Goal: Information Seeking & Learning: Learn about a topic

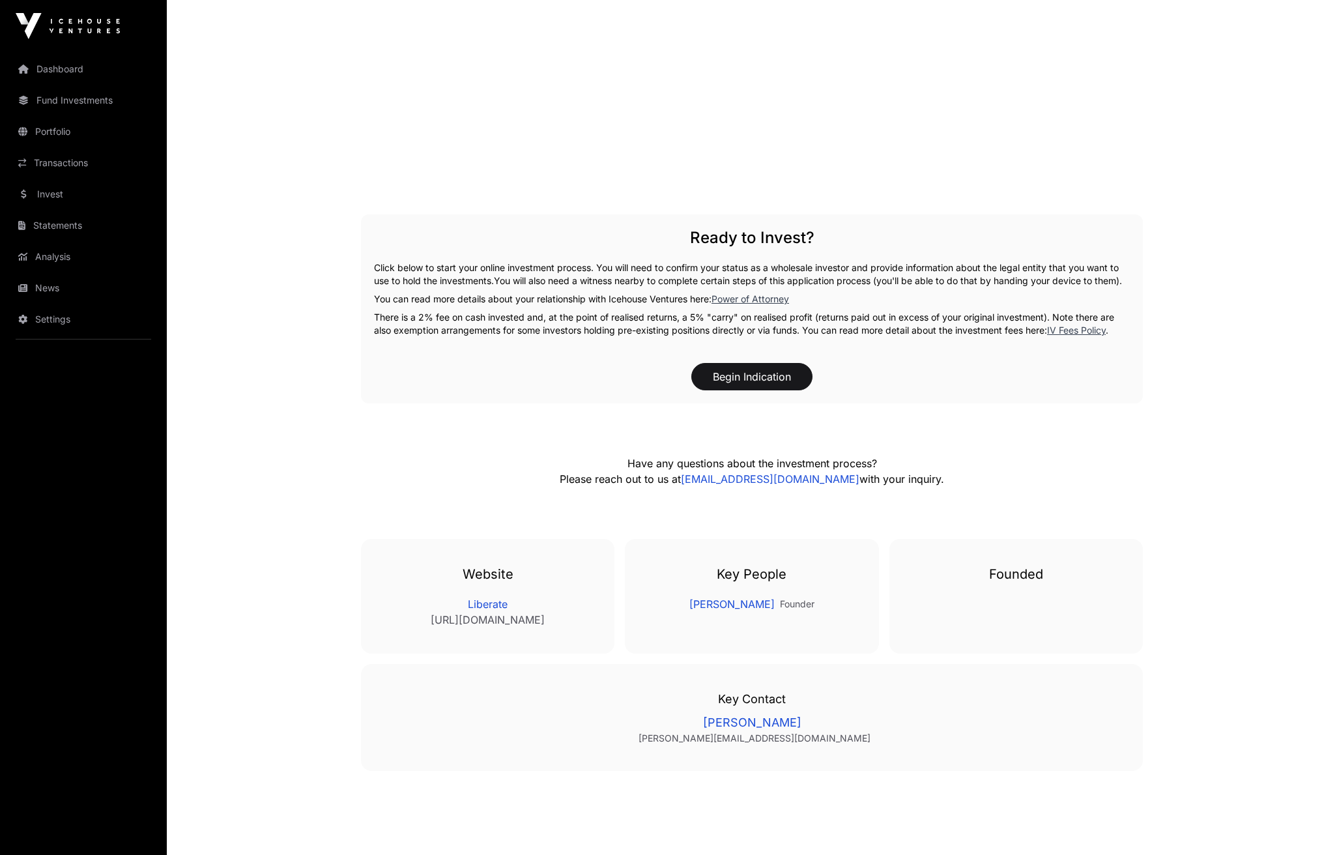
scroll to position [1892, 0]
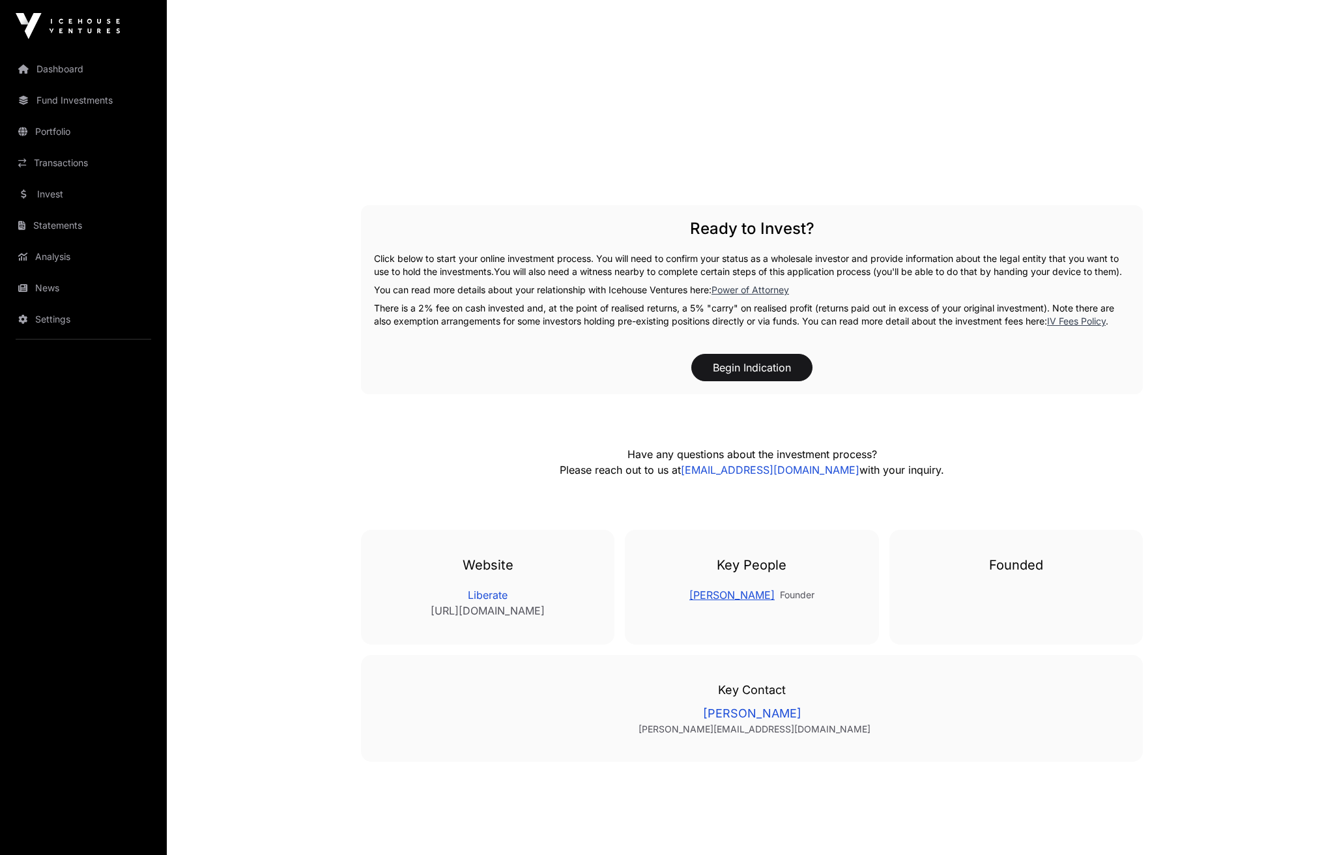
click at [733, 603] on link "[PERSON_NAME]" at bounding box center [731, 595] width 85 height 16
click at [106, 78] on link "Dashboard" at bounding box center [83, 69] width 146 height 29
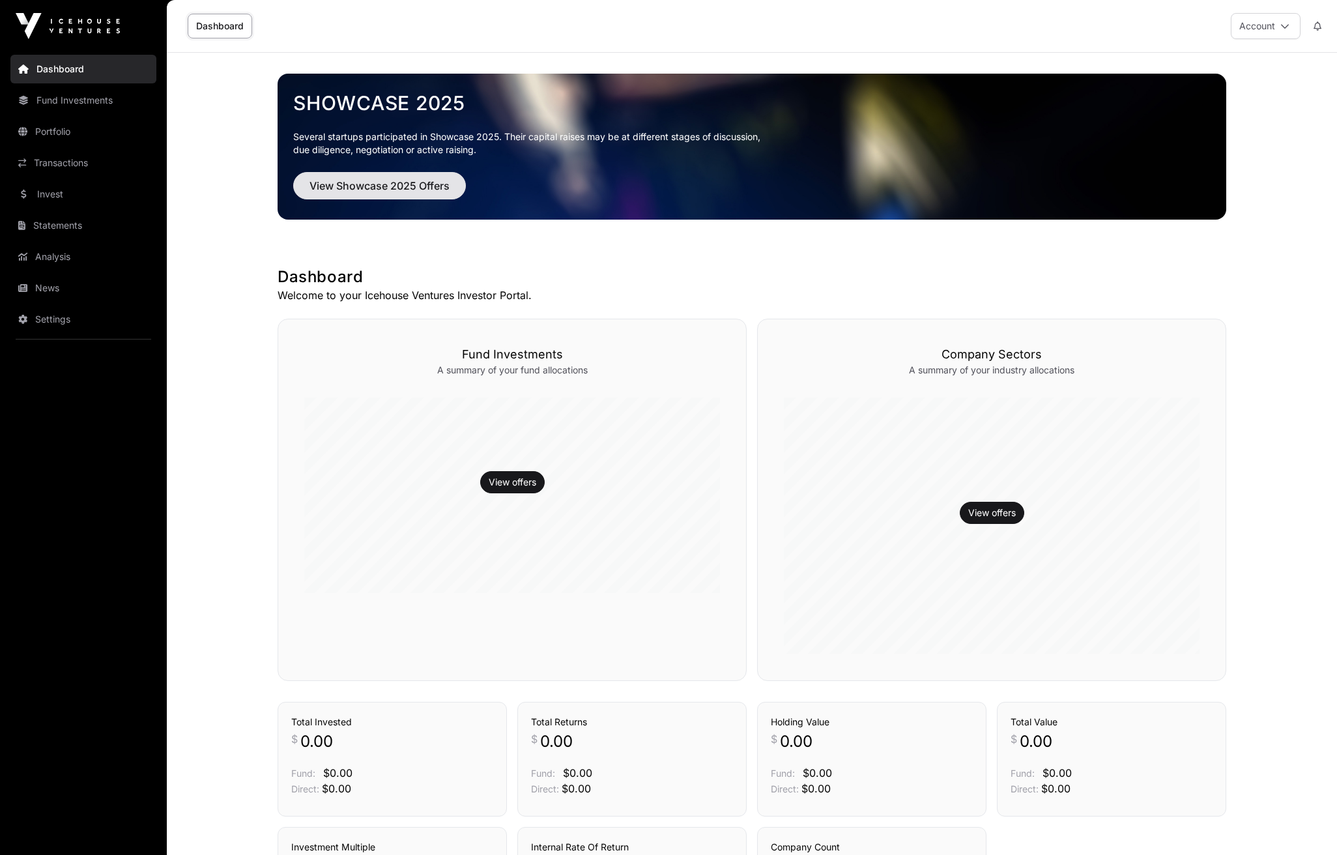
click at [383, 177] on button "View Showcase 2025 Offers" at bounding box center [379, 185] width 173 height 27
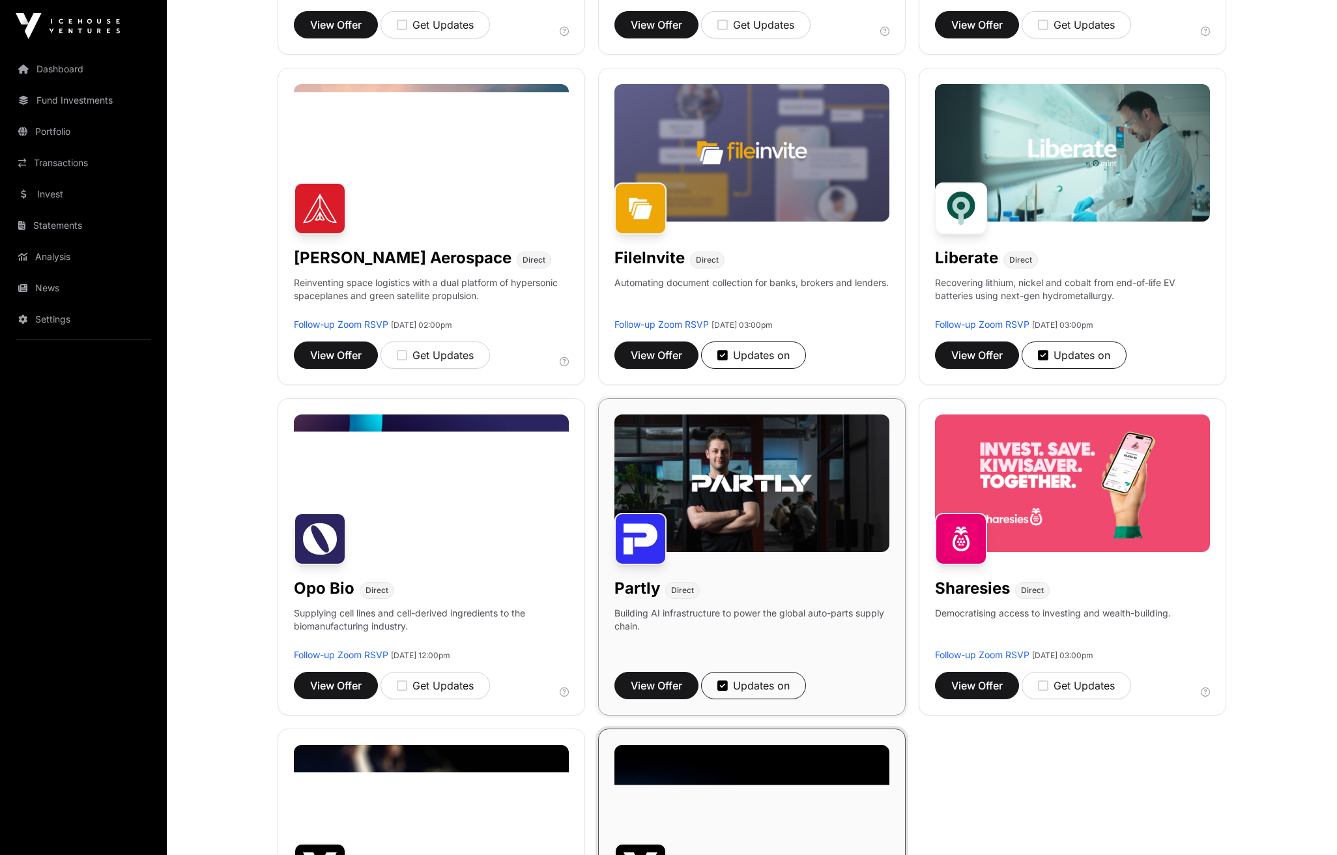
scroll to position [470, 0]
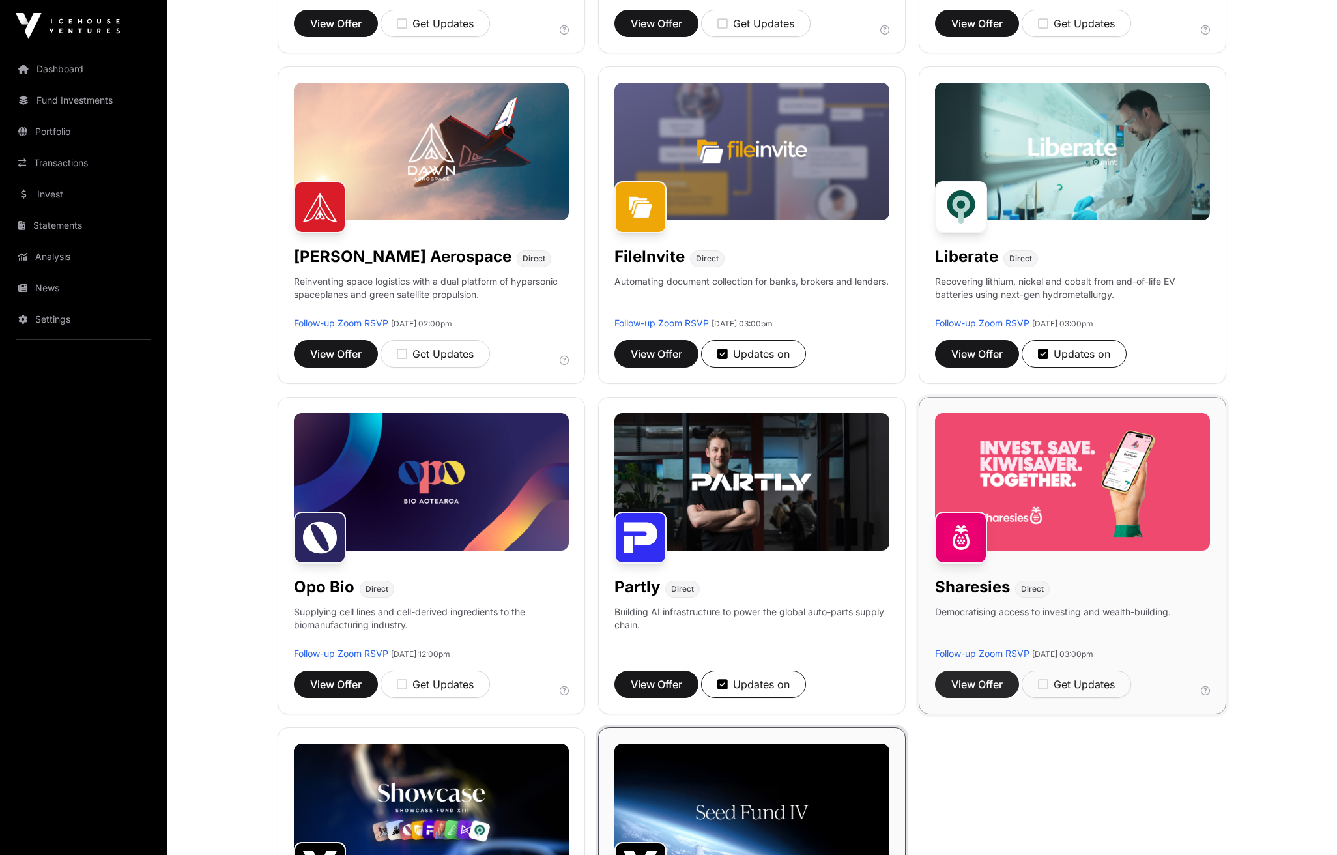
click at [985, 687] on span "View Offer" at bounding box center [976, 684] width 51 height 16
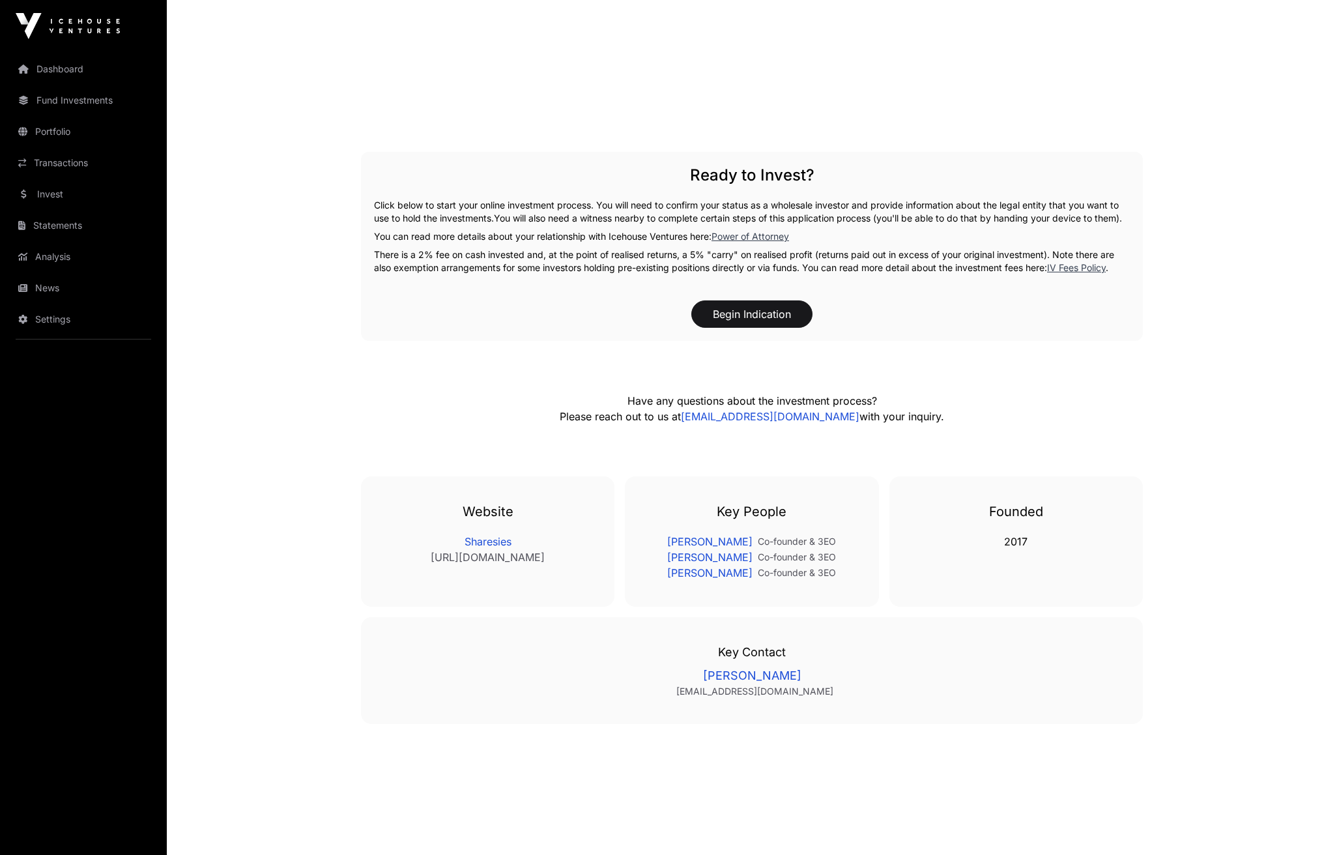
scroll to position [1890, 0]
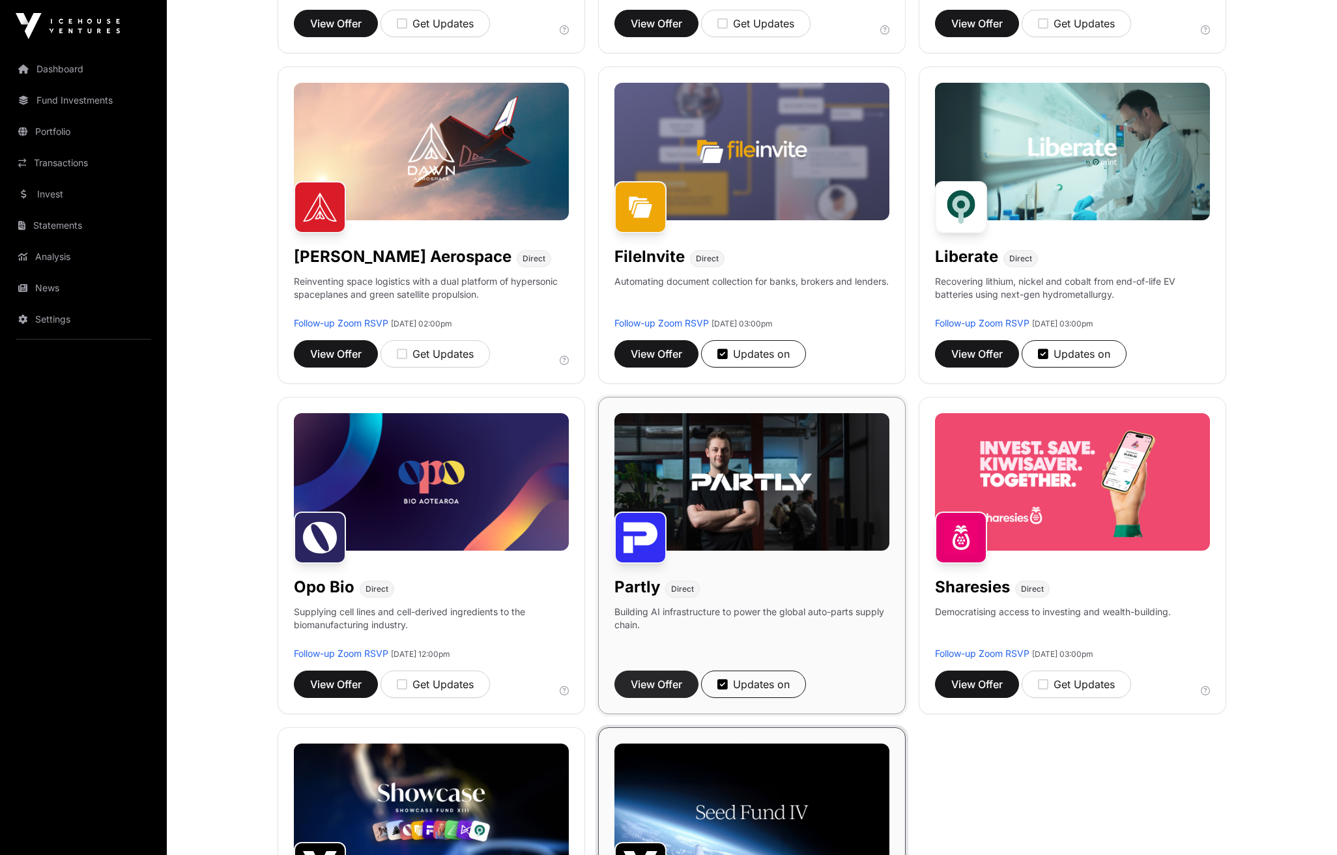
click at [651, 677] on span "View Offer" at bounding box center [656, 684] width 51 height 16
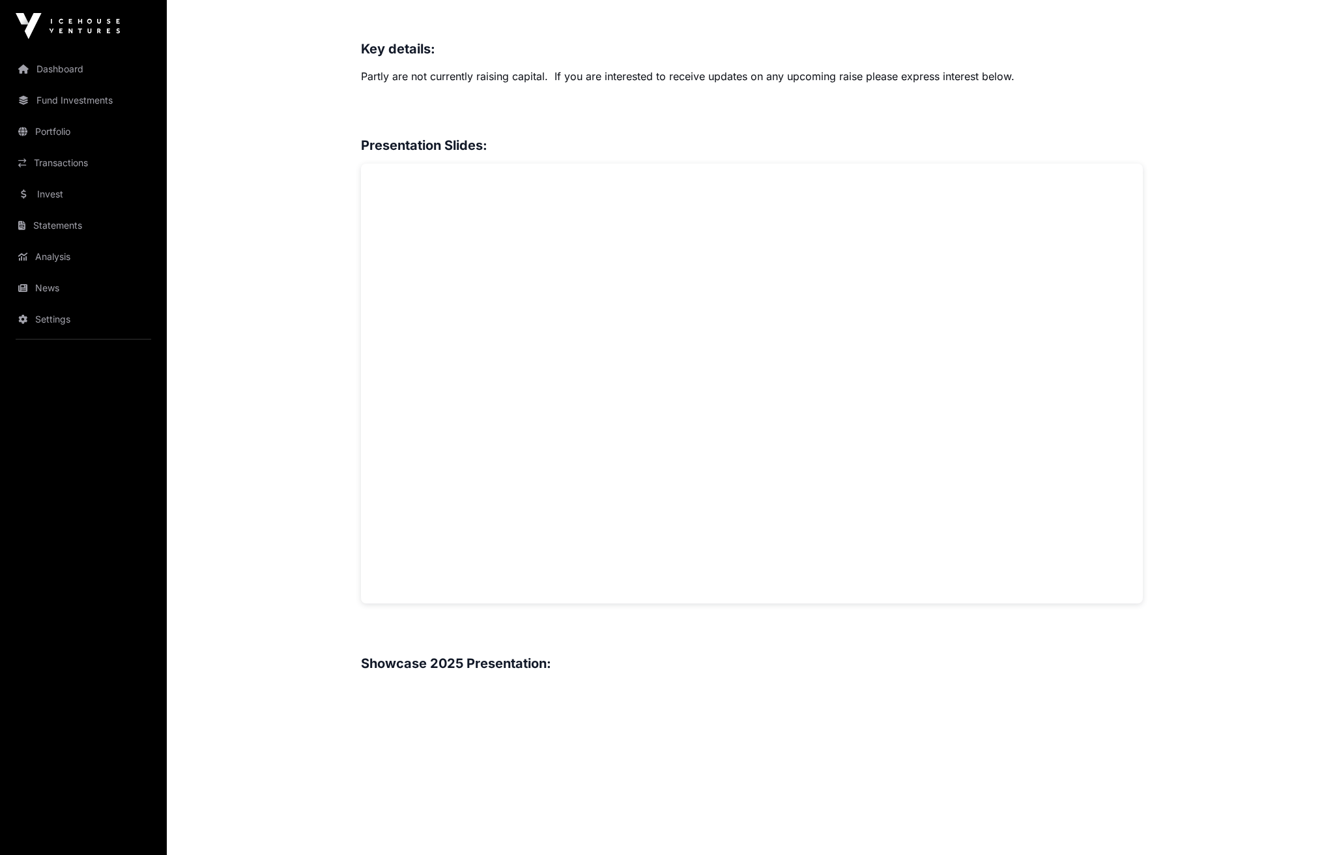
scroll to position [988, 0]
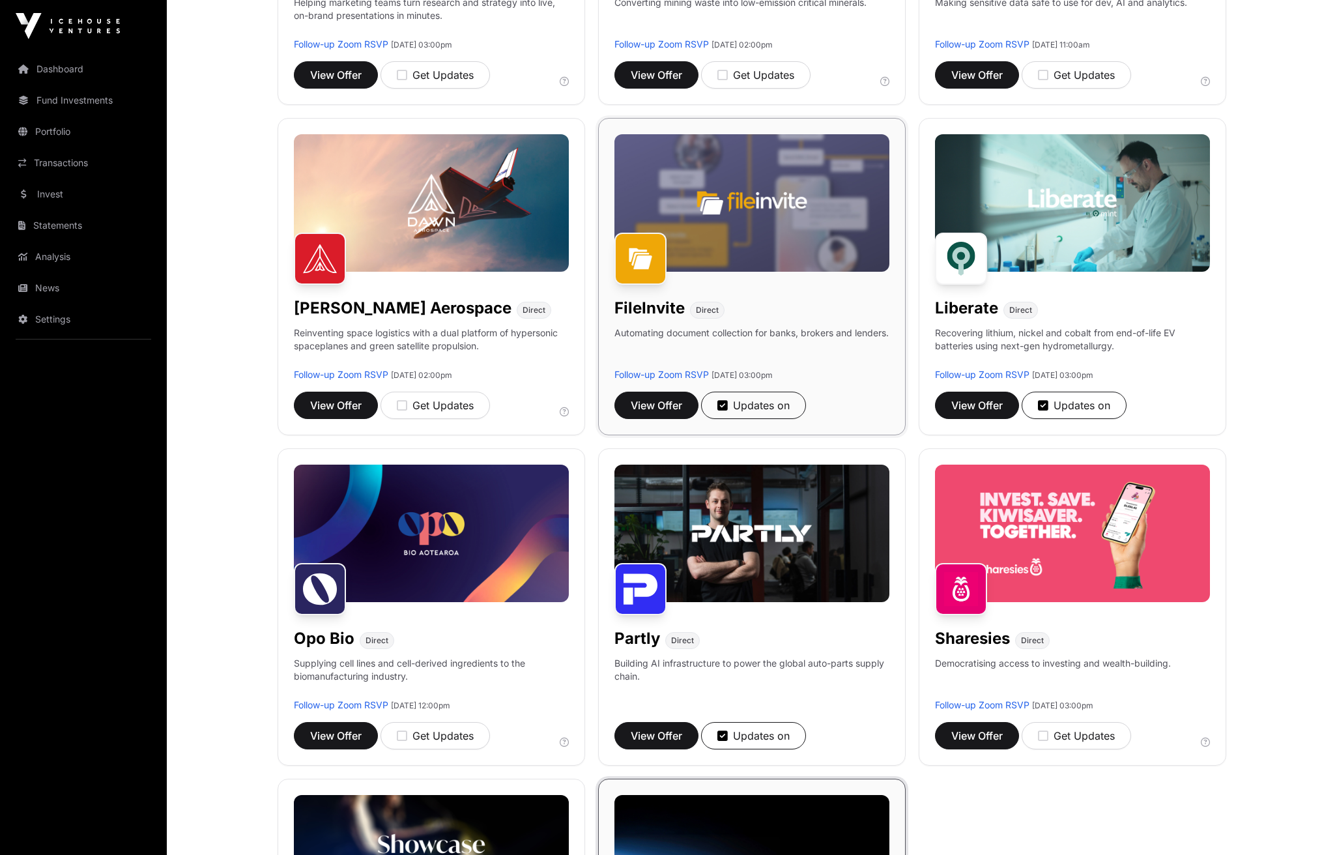
scroll to position [414, 0]
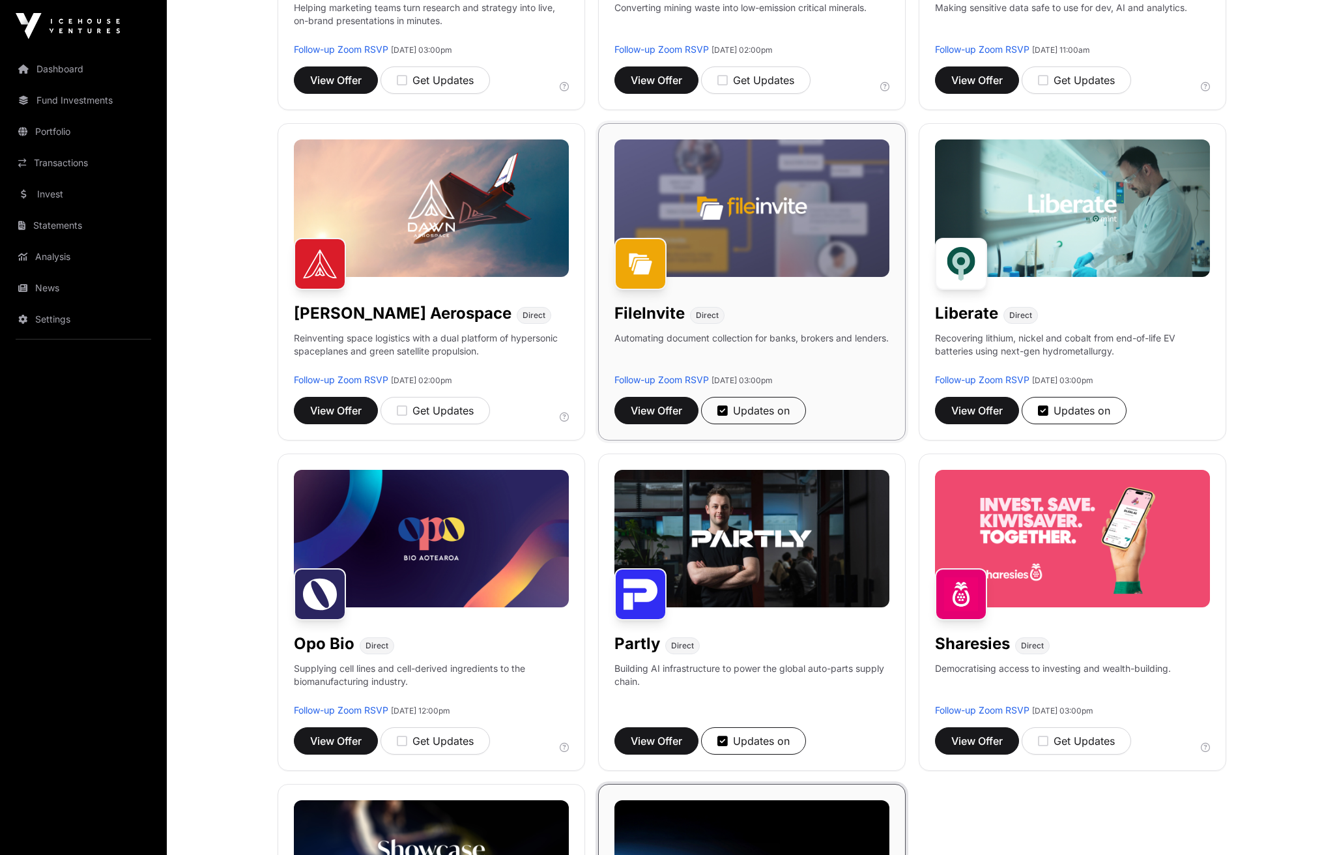
drag, startPoint x: 660, startPoint y: 318, endPoint x: 702, endPoint y: 364, distance: 62.7
click at [663, 324] on div "FileInvite Direct Automating document collection for banks, brokers and lenders…" at bounding box center [752, 281] width 308 height 317
click at [690, 336] on p "Automating document collection for banks, brokers and lenders." at bounding box center [751, 353] width 274 height 42
click at [656, 409] on span "View Offer" at bounding box center [656, 411] width 51 height 16
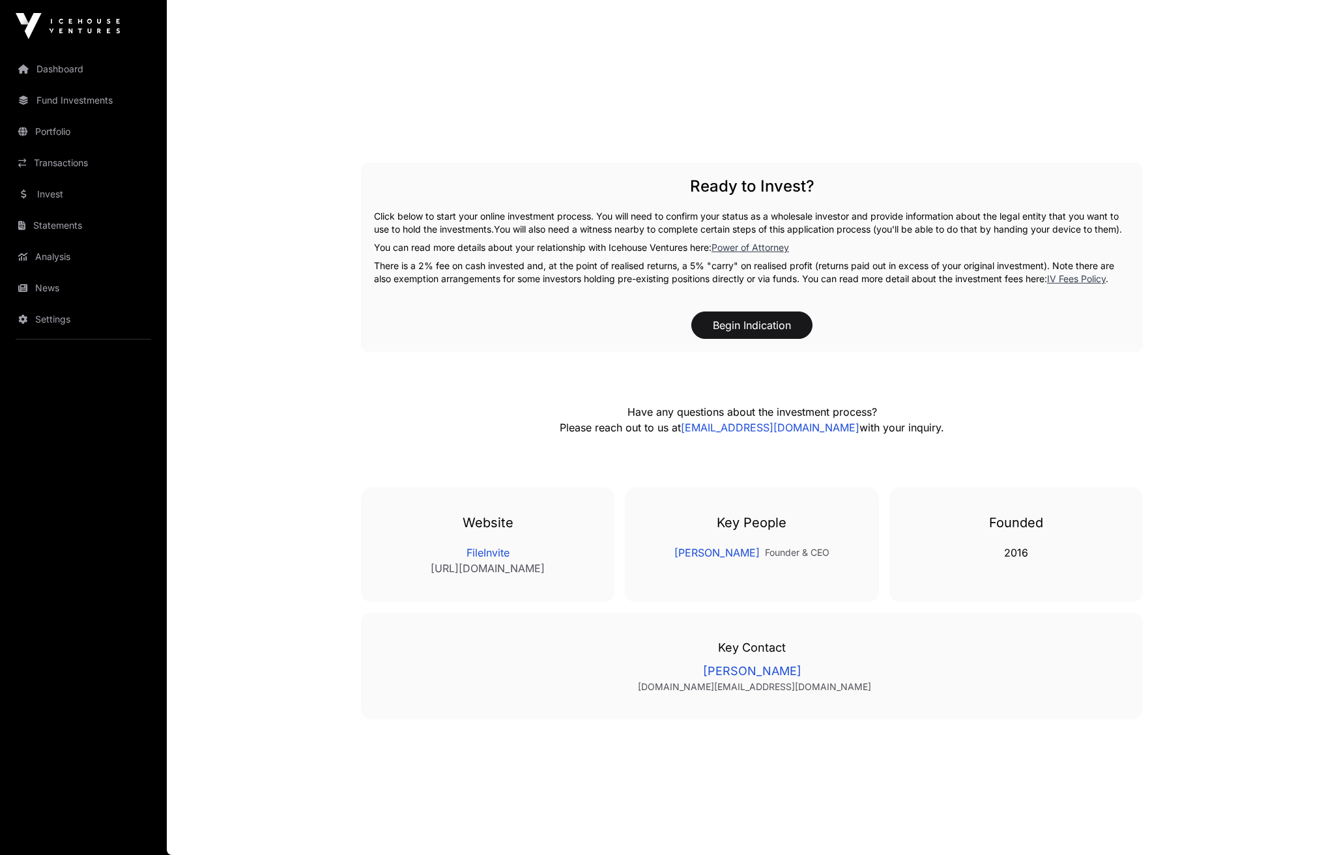
scroll to position [1862, 0]
click at [487, 556] on link "FileInvite" at bounding box center [487, 553] width 201 height 16
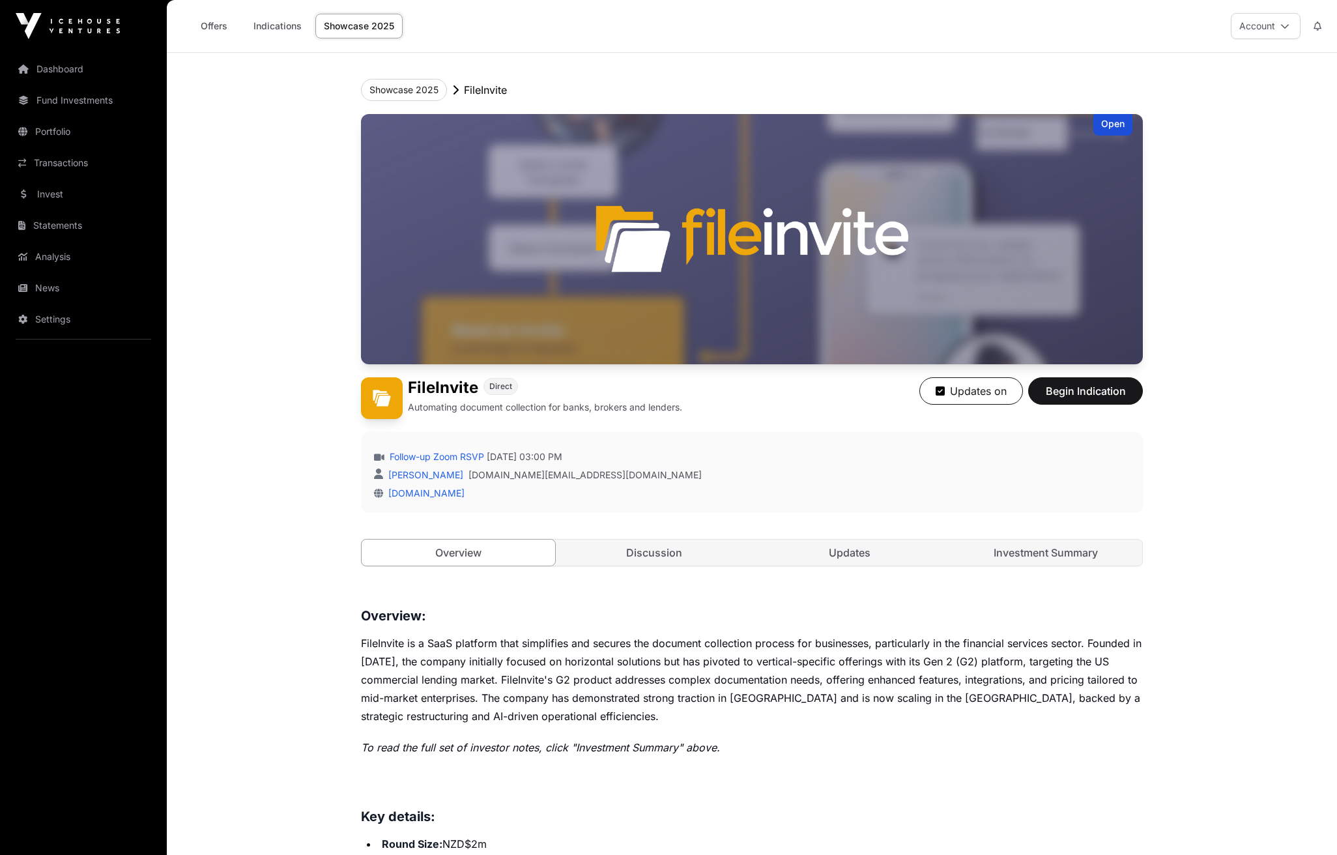
scroll to position [0, 0]
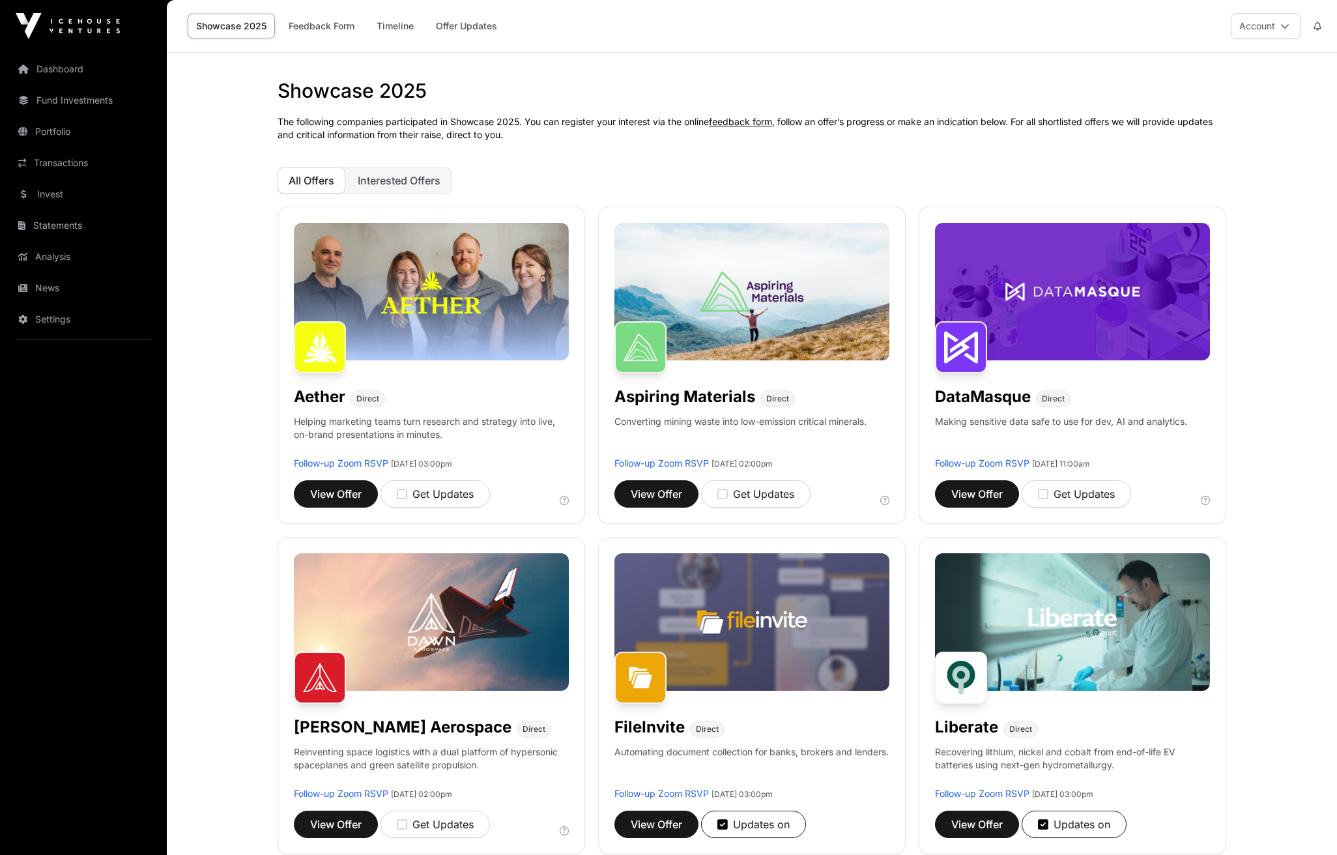
scroll to position [414, 0]
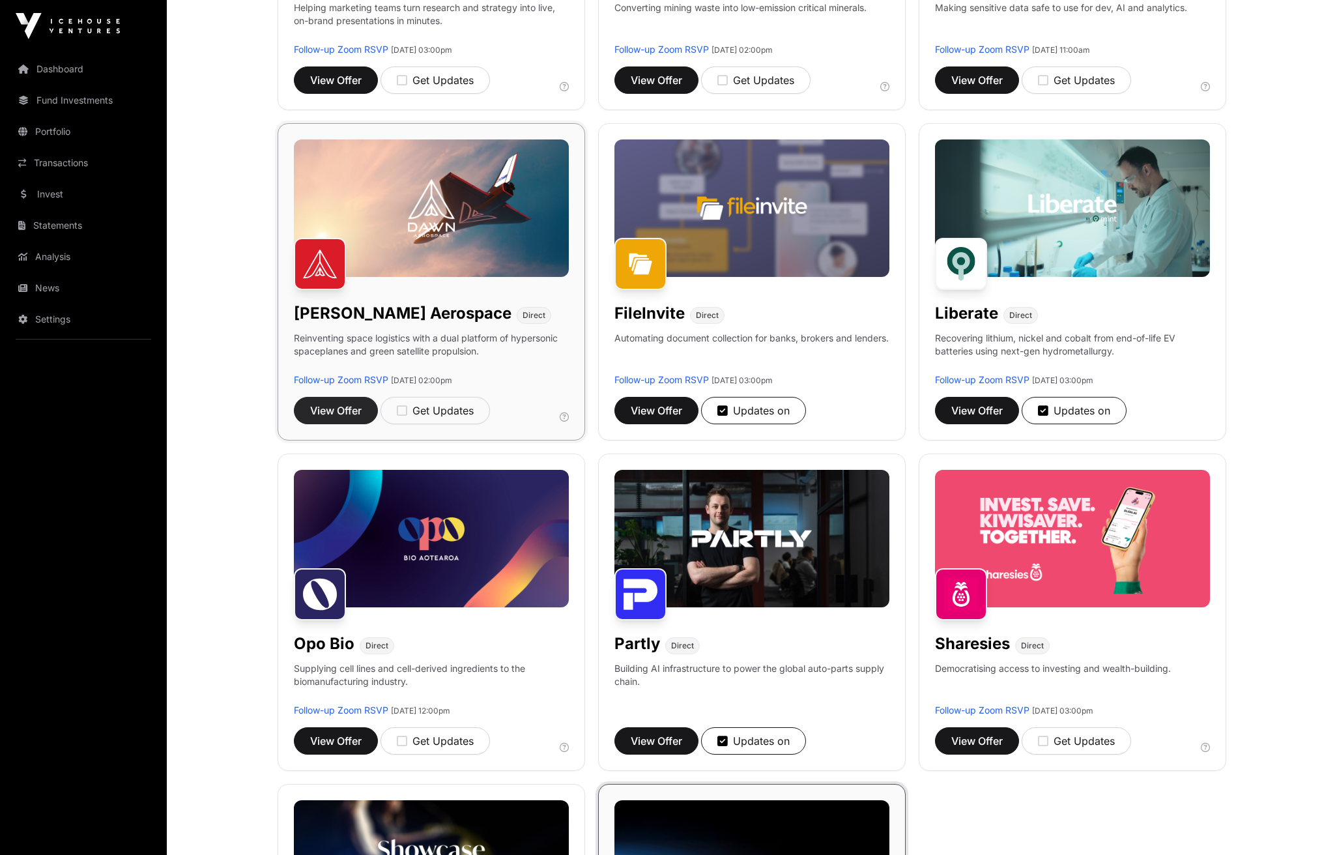
click at [361, 410] on span "View Offer" at bounding box center [335, 411] width 51 height 16
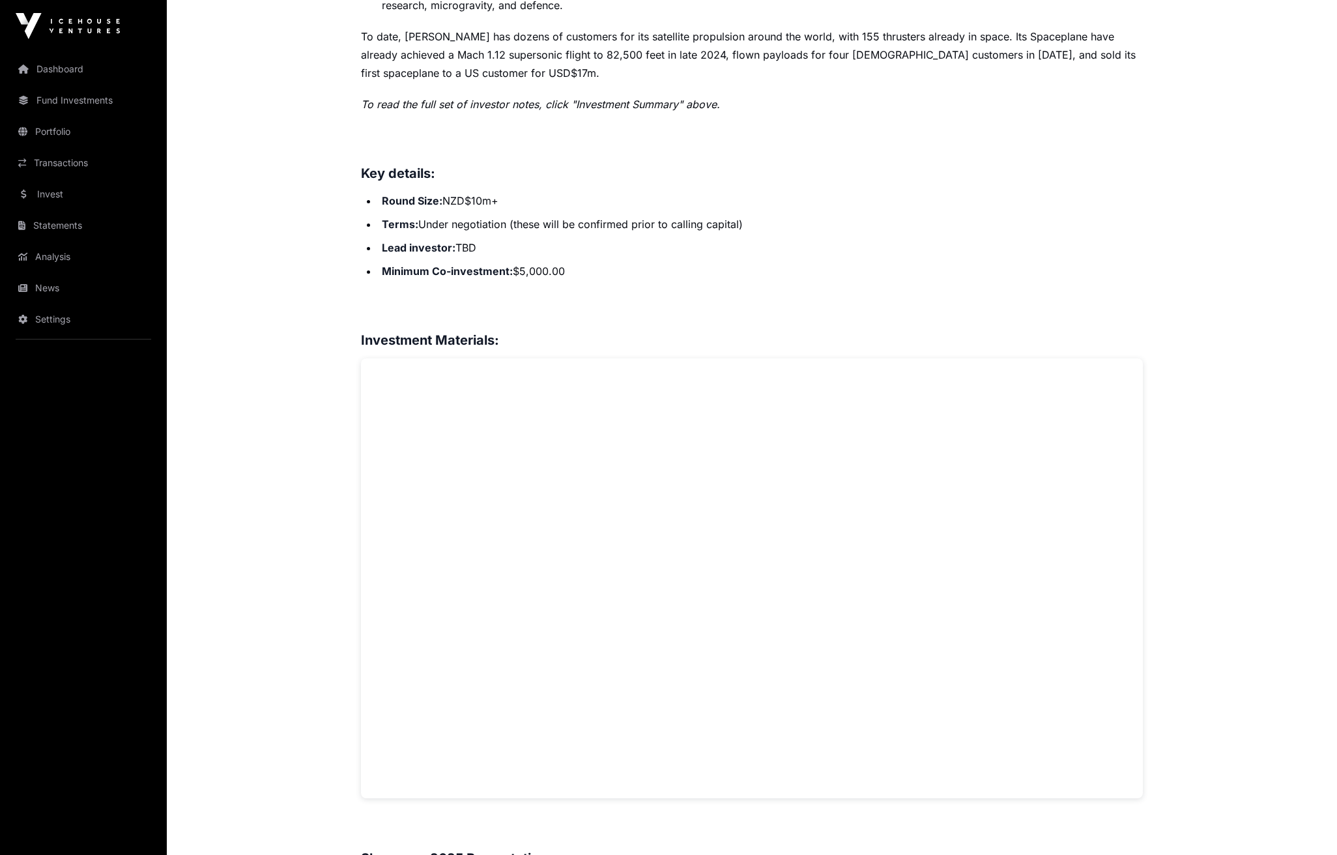
scroll to position [727, 0]
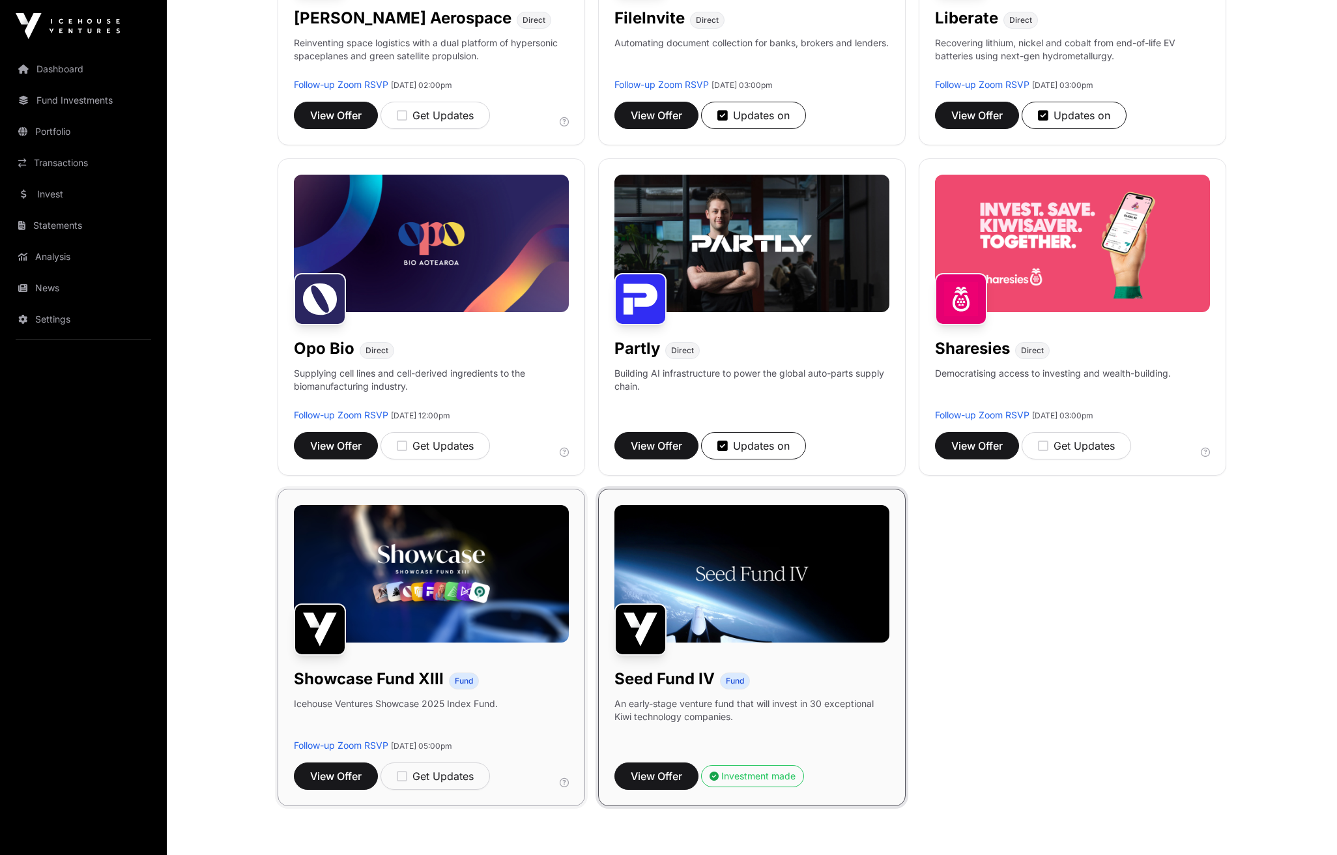
click at [457, 586] on img at bounding box center [431, 573] width 275 height 137
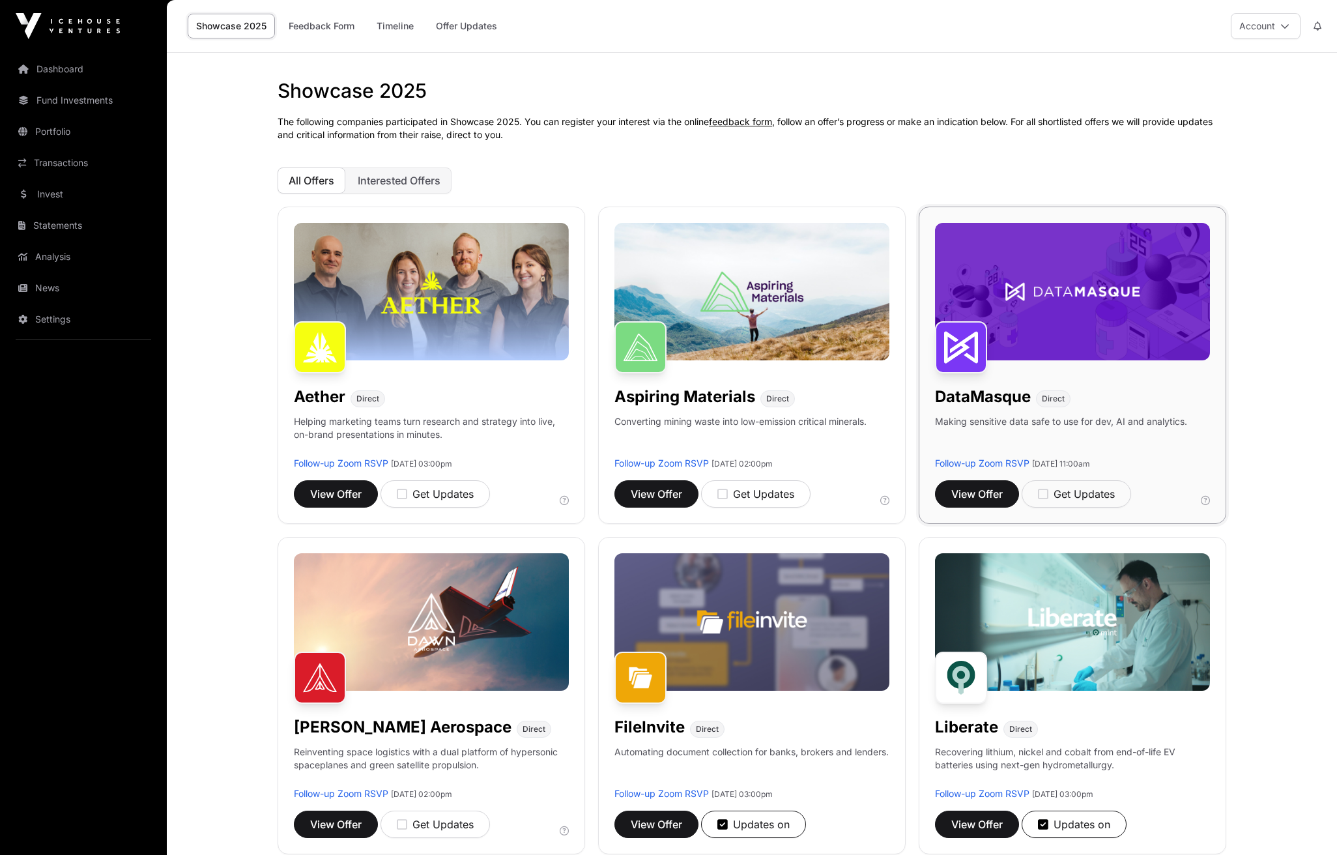
scroll to position [-1, 0]
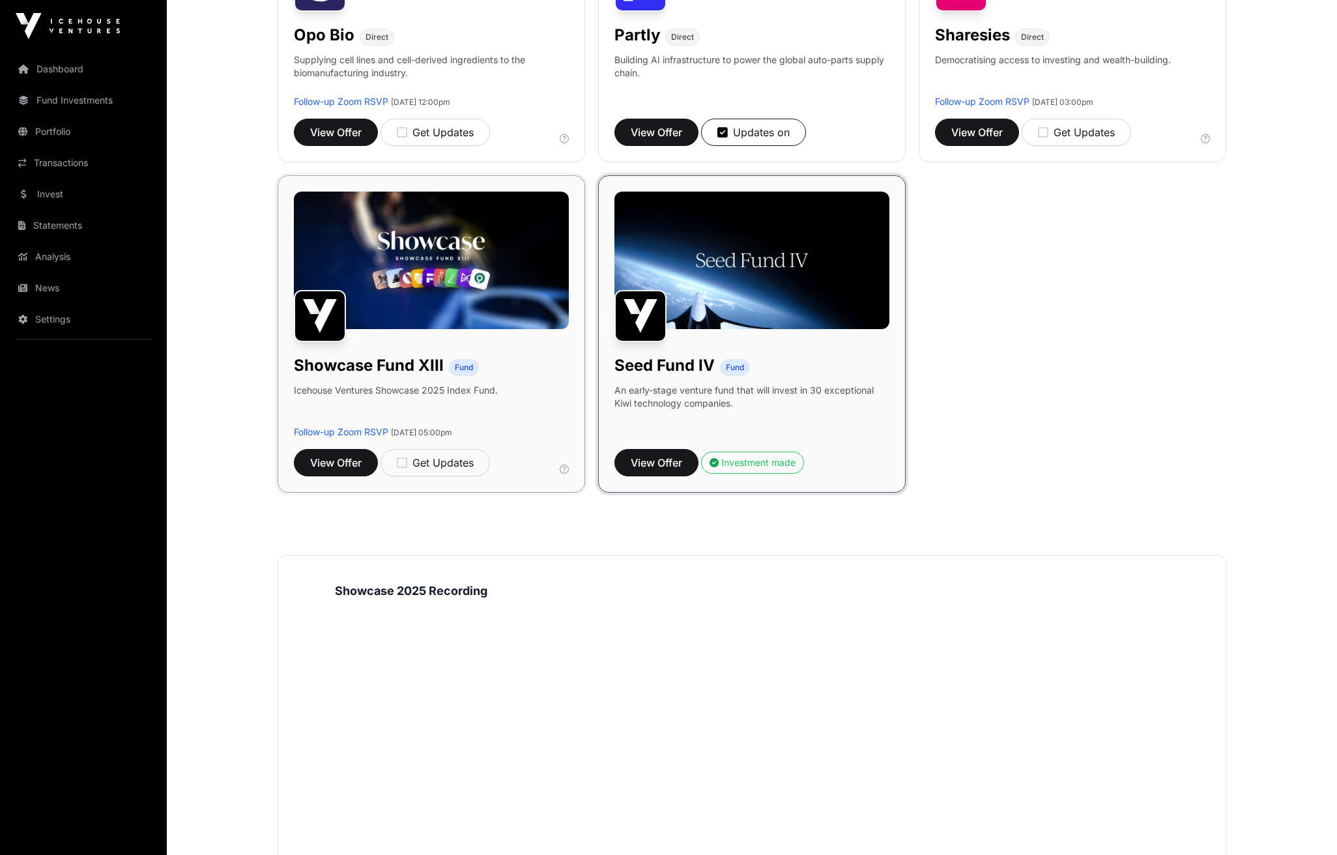
click at [485, 262] on img at bounding box center [431, 260] width 275 height 137
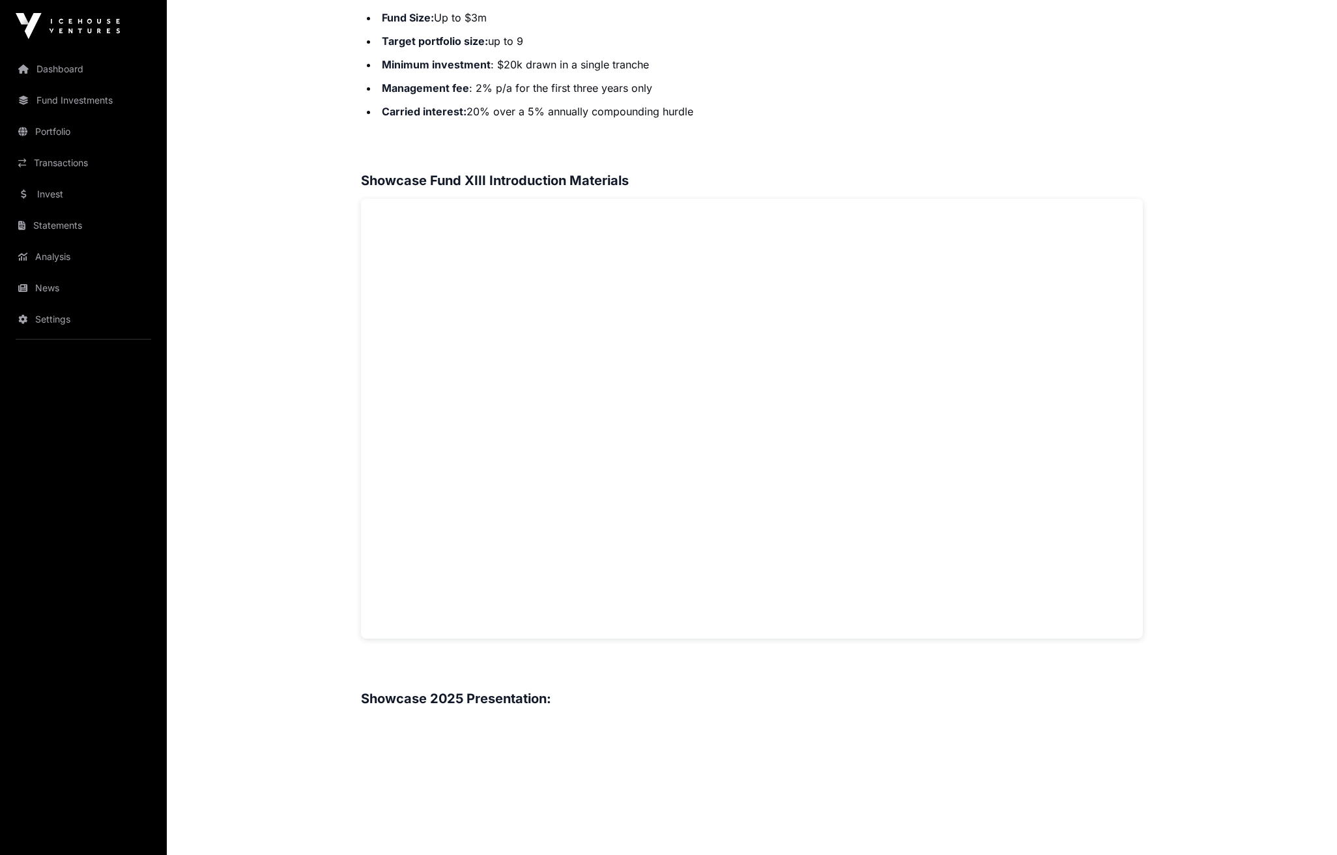
scroll to position [758, 0]
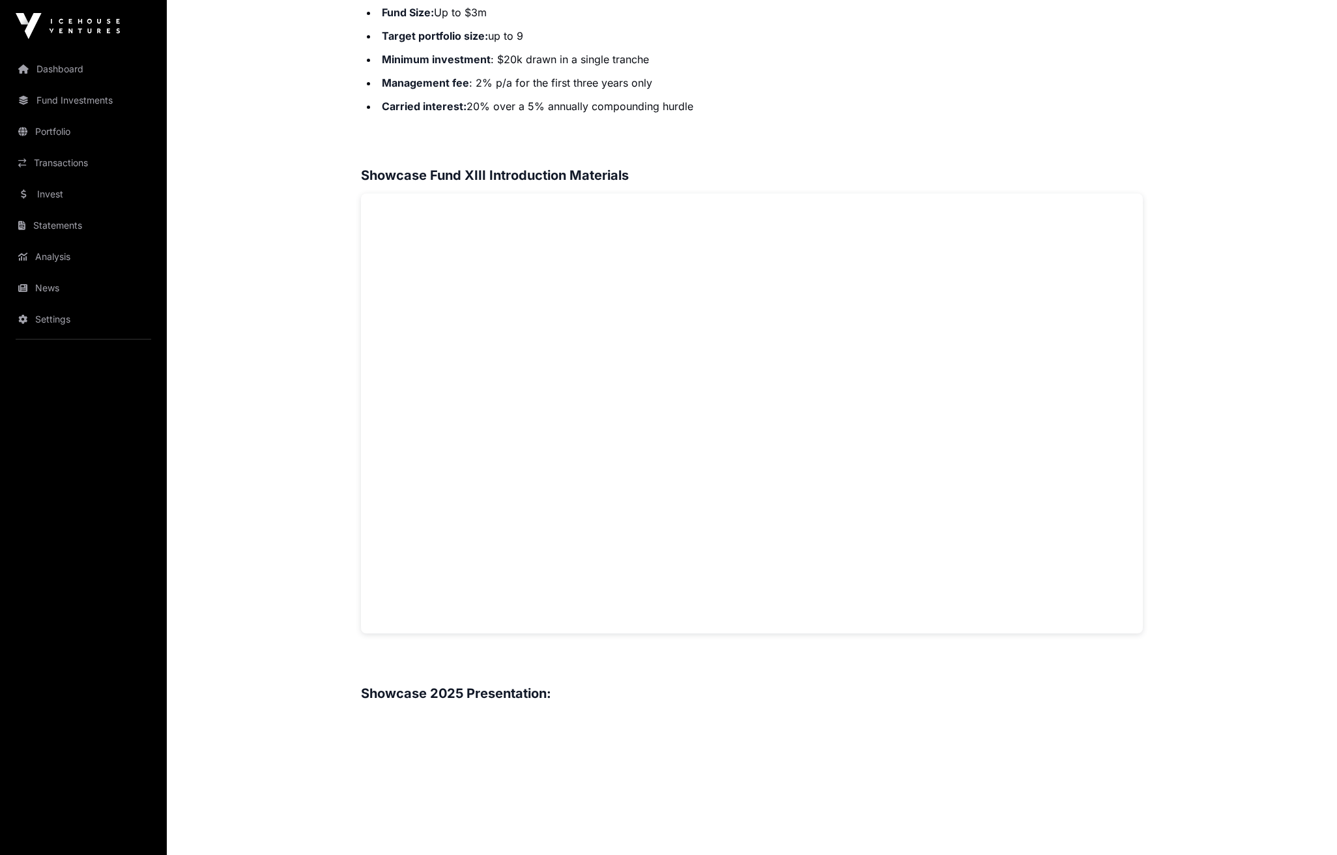
click at [234, 286] on main "Showcase 2025 Showcase Fund XIII Open Showcase Fund XIII Fund Icehouse Ventures…" at bounding box center [752, 495] width 1170 height 2403
